Goal: Find contact information: Find contact information

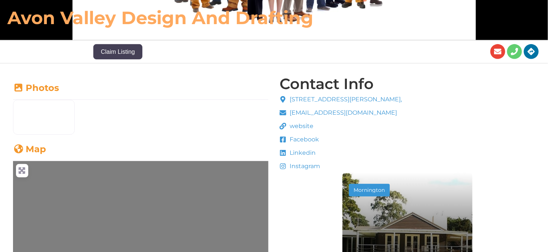
scroll to position [149, 0]
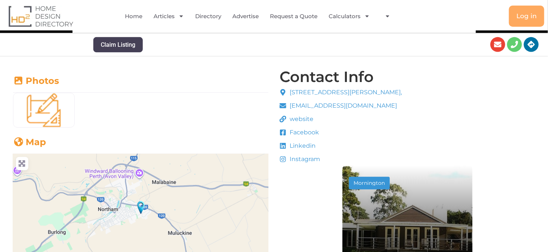
drag, startPoint x: 440, startPoint y: 88, endPoint x: 285, endPoint y: 93, distance: 154.3
click at [400, 123] on li "website" at bounding box center [340, 120] width 123 height 11
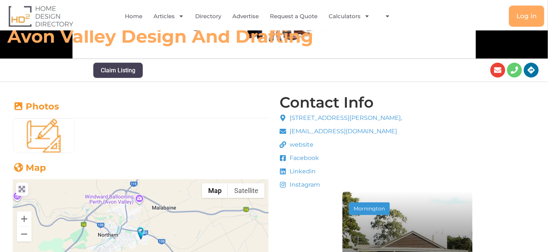
scroll to position [74, 0]
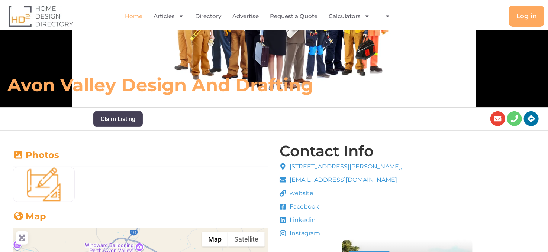
click at [139, 18] on link "Home" at bounding box center [133, 16] width 17 height 17
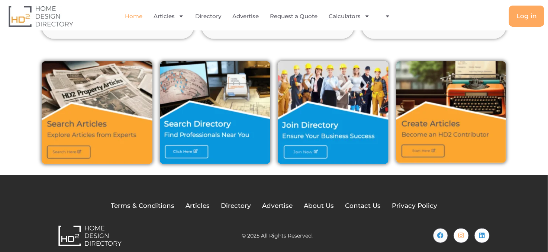
scroll to position [251, 0]
